Goal: Task Accomplishment & Management: Use online tool/utility

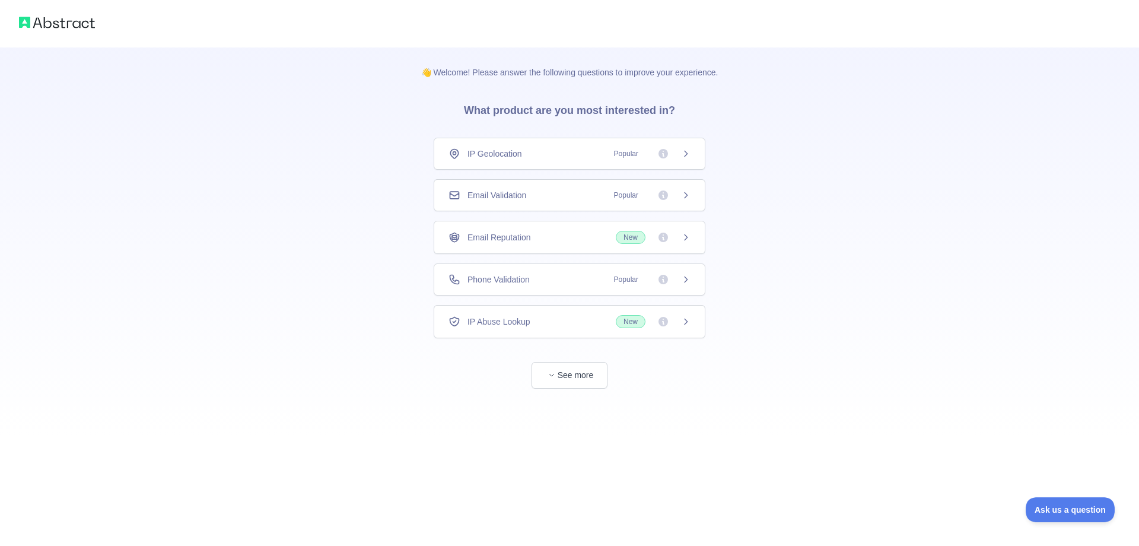
click at [533, 195] on div "Email Validation Popular" at bounding box center [569, 195] width 242 height 12
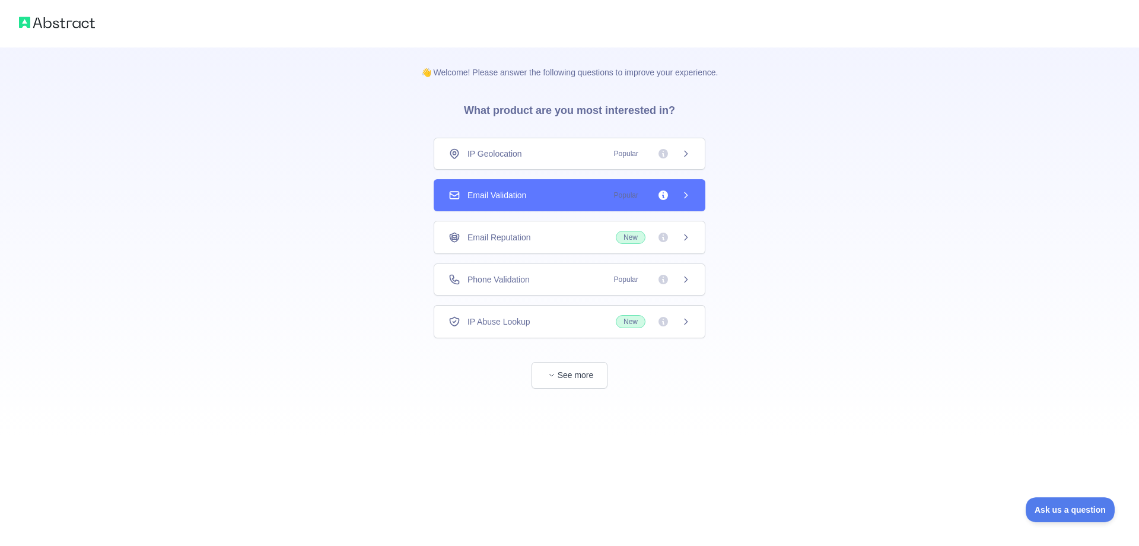
click at [617, 187] on div "Email Validation Popular" at bounding box center [570, 195] width 272 height 32
click at [687, 193] on icon at bounding box center [685, 194] width 9 height 9
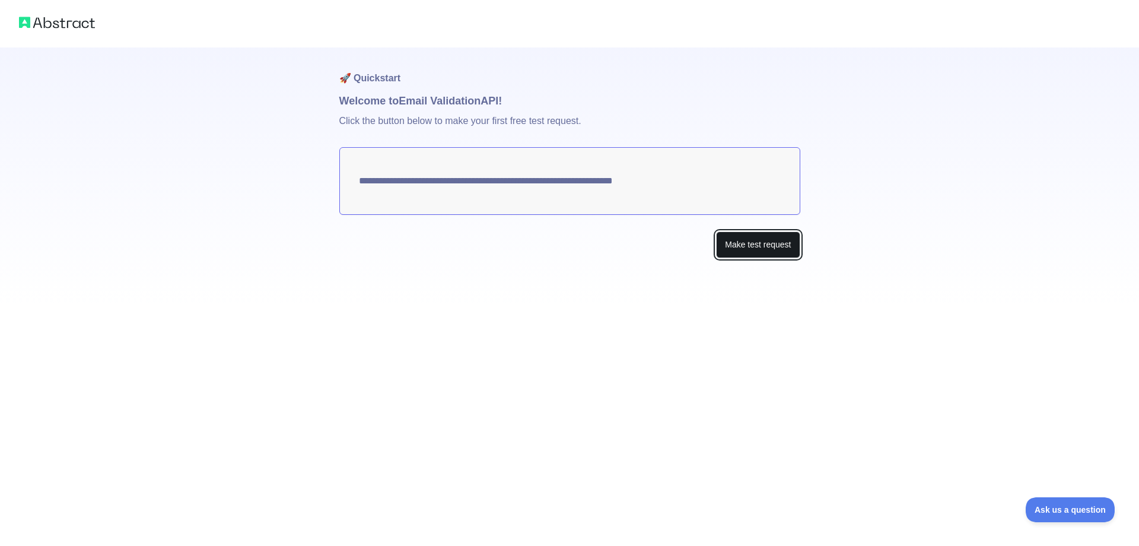
click at [735, 245] on button "Make test request" at bounding box center [758, 244] width 84 height 27
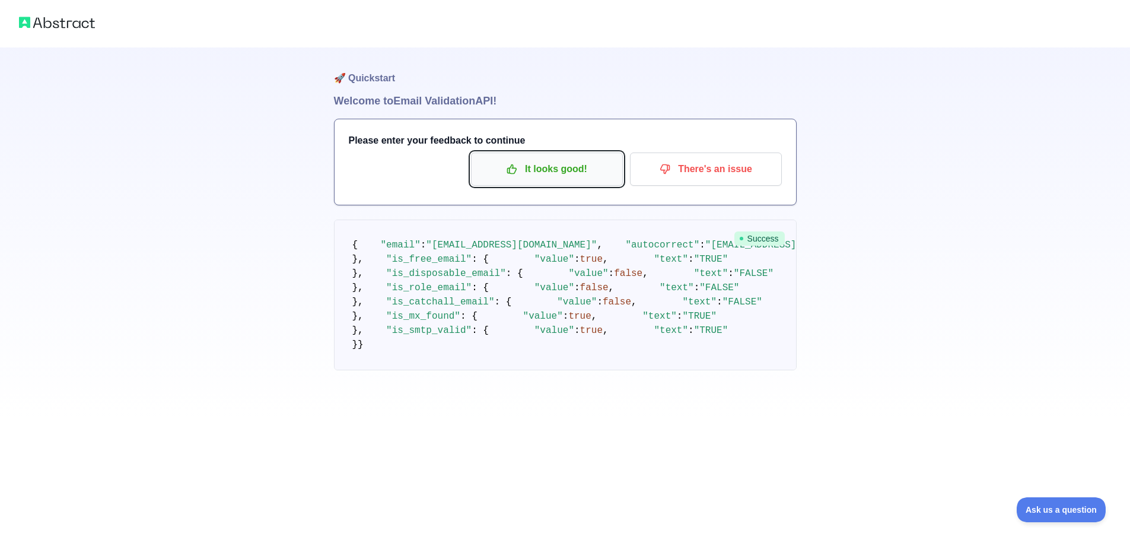
click at [570, 174] on p "It looks good!" at bounding box center [547, 169] width 134 height 20
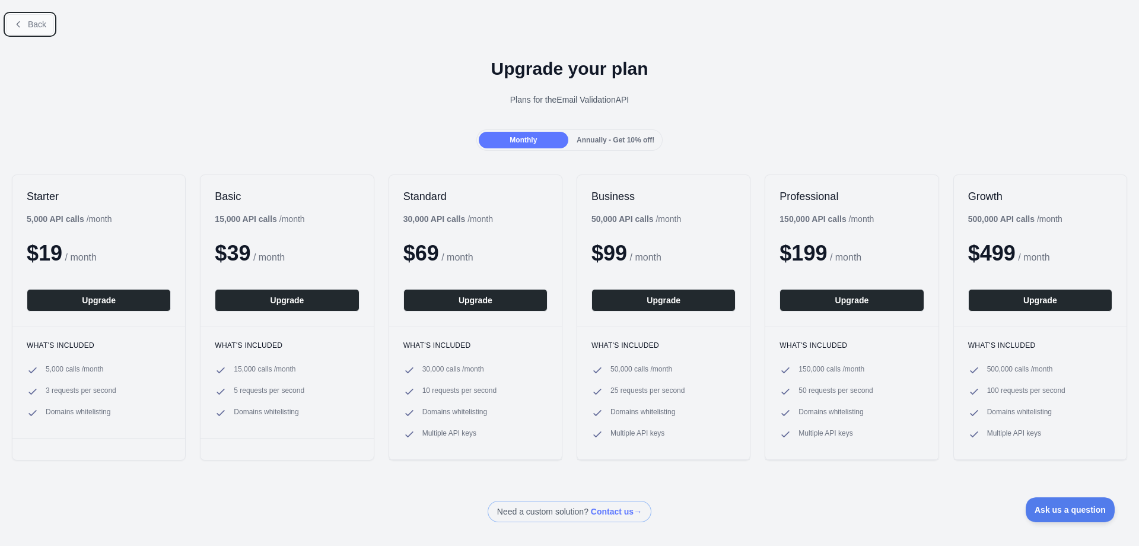
click at [41, 24] on span "Back" at bounding box center [37, 24] width 18 height 9
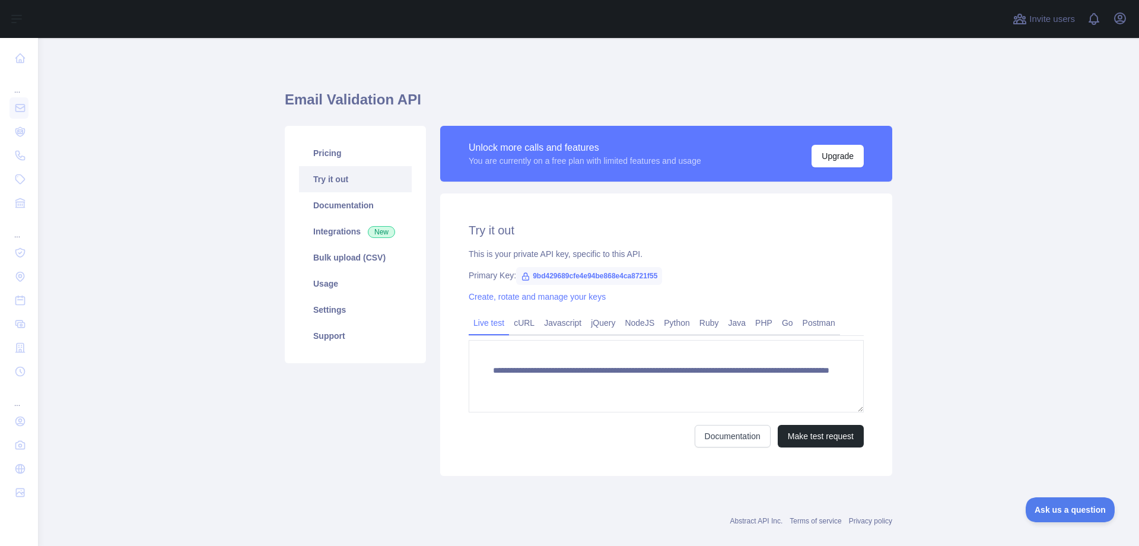
click at [583, 271] on span "9bd429689cfe4e94be868e4ca8721f55" at bounding box center [589, 276] width 146 height 18
copy span "9bd429689cfe4e94be868e4ca8721f55"
